Goal: Transaction & Acquisition: Purchase product/service

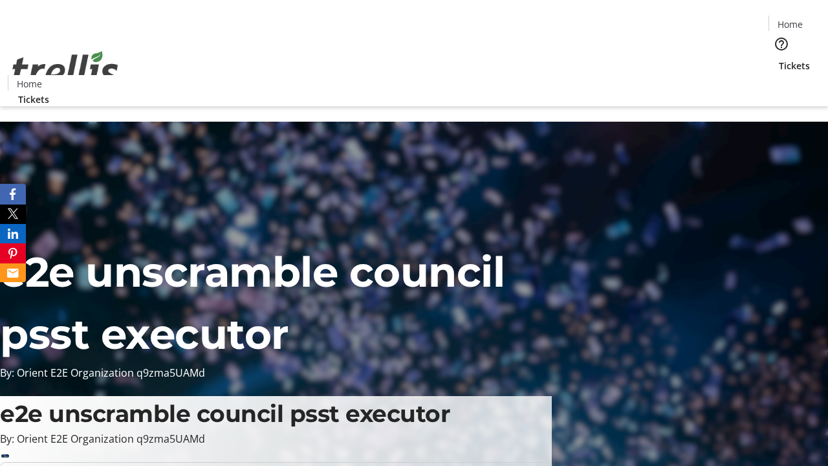
click at [778, 59] on span "Tickets" at bounding box center [793, 66] width 31 height 14
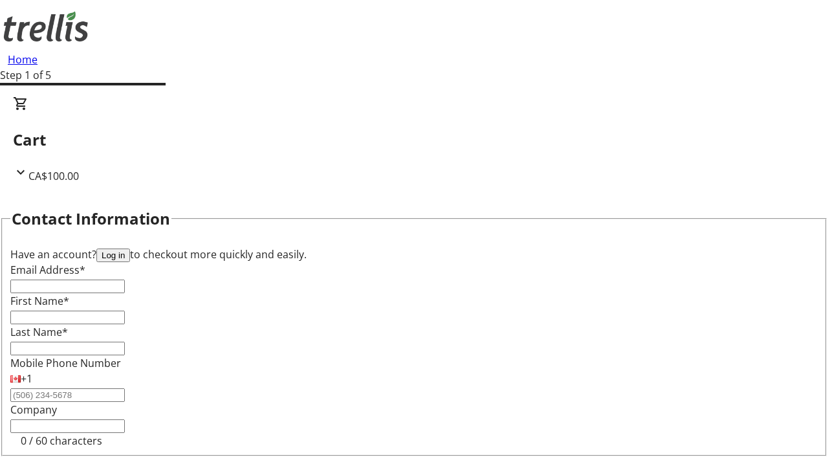
type input "FREE"
type input "[EMAIL_ADDRESS][DOMAIN_NAME]"
type input "[PERSON_NAME]"
